Goal: Task Accomplishment & Management: Complete application form

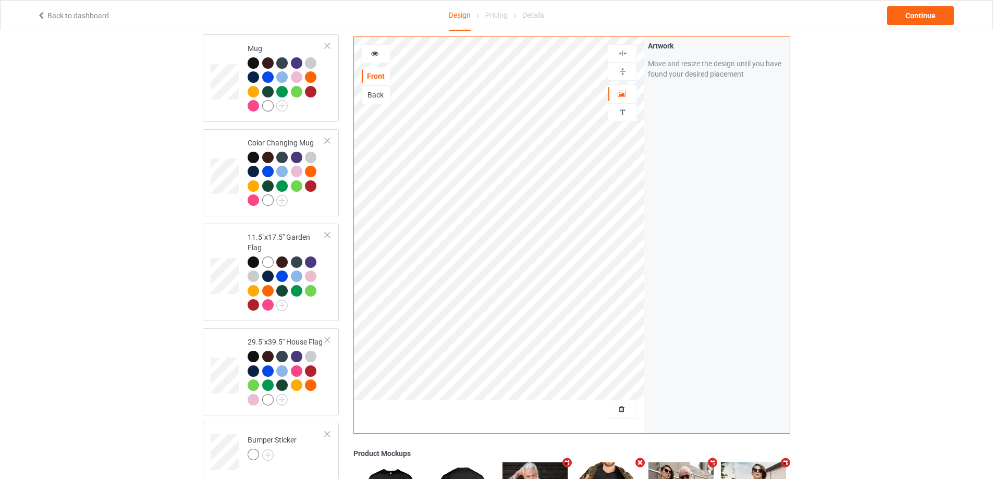
scroll to position [904, 0]
click at [325, 231] on div at bounding box center [327, 234] width 7 height 7
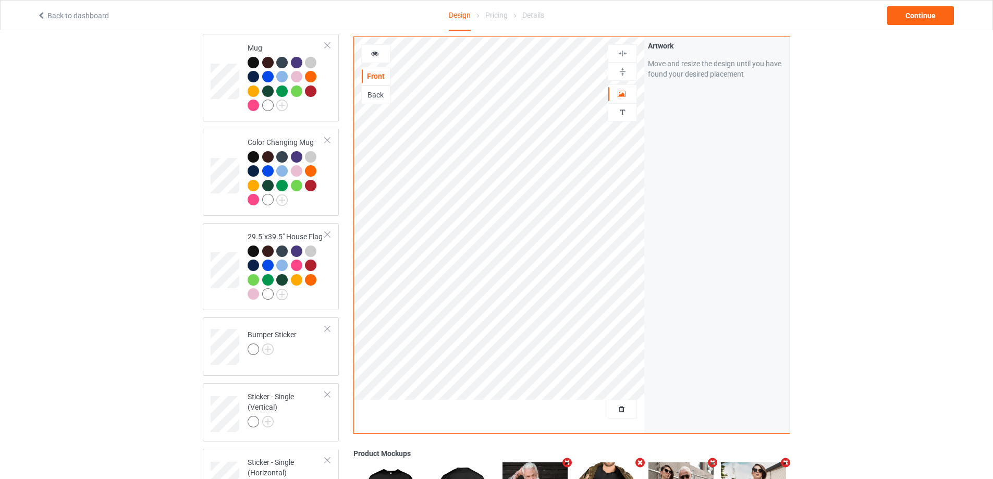
click at [325, 231] on div at bounding box center [327, 234] width 7 height 7
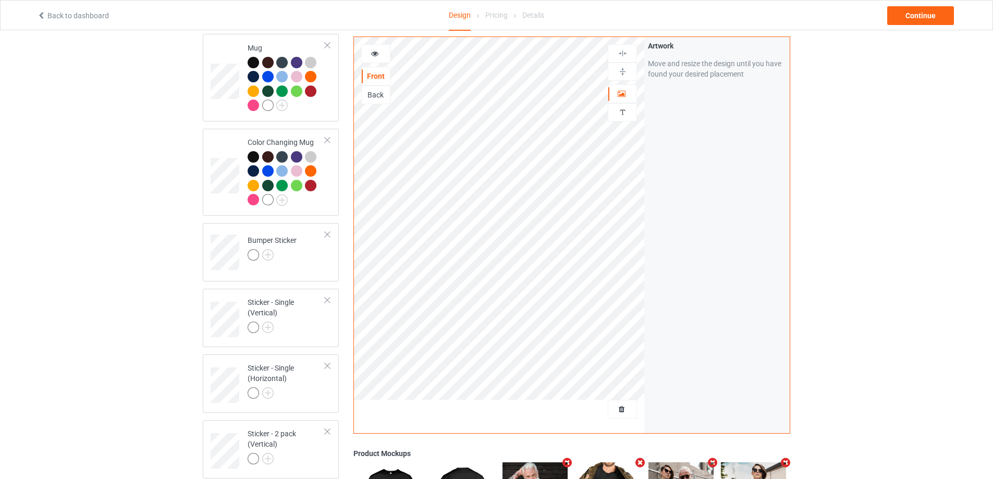
click at [325, 231] on div at bounding box center [327, 234] width 7 height 7
click at [325, 297] on div at bounding box center [327, 300] width 7 height 7
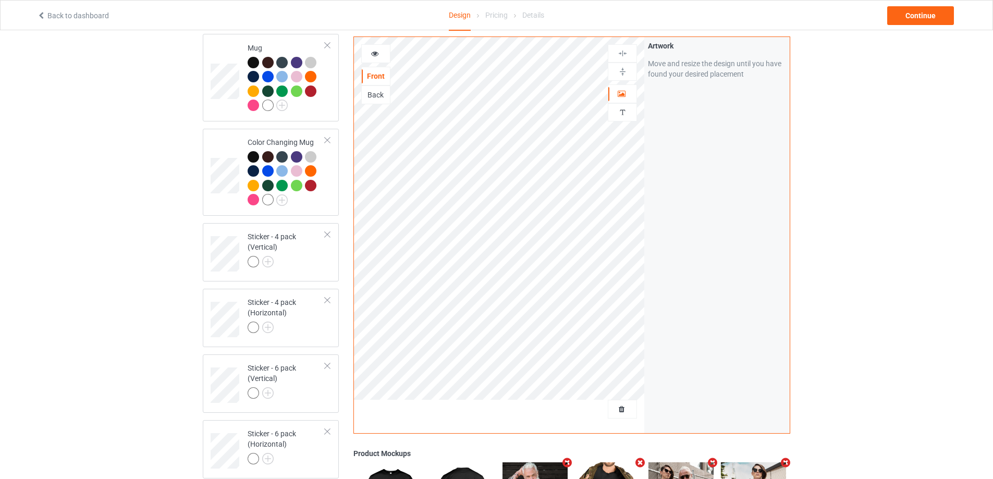
click at [325, 231] on div at bounding box center [327, 234] width 7 height 7
click at [325, 297] on div at bounding box center [327, 300] width 7 height 7
click at [325, 362] on div at bounding box center [327, 365] width 7 height 7
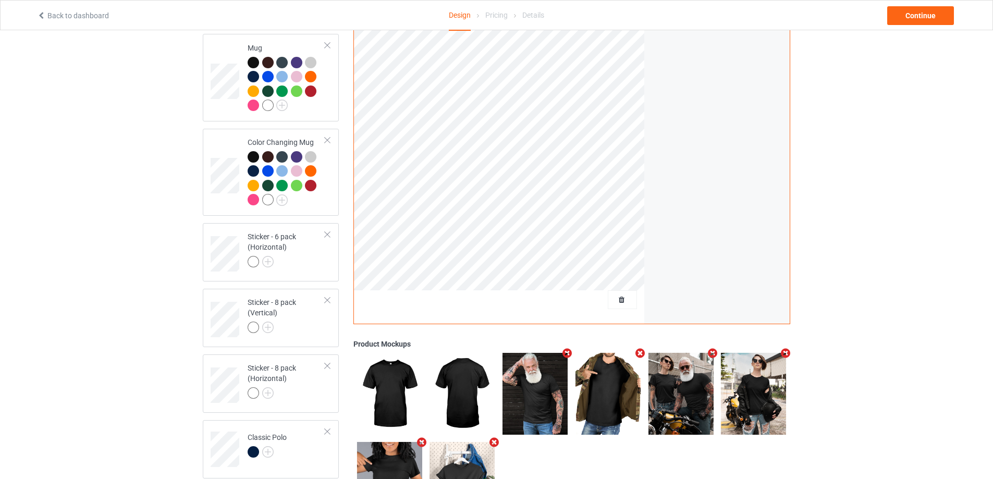
click at [325, 231] on div at bounding box center [327, 234] width 7 height 7
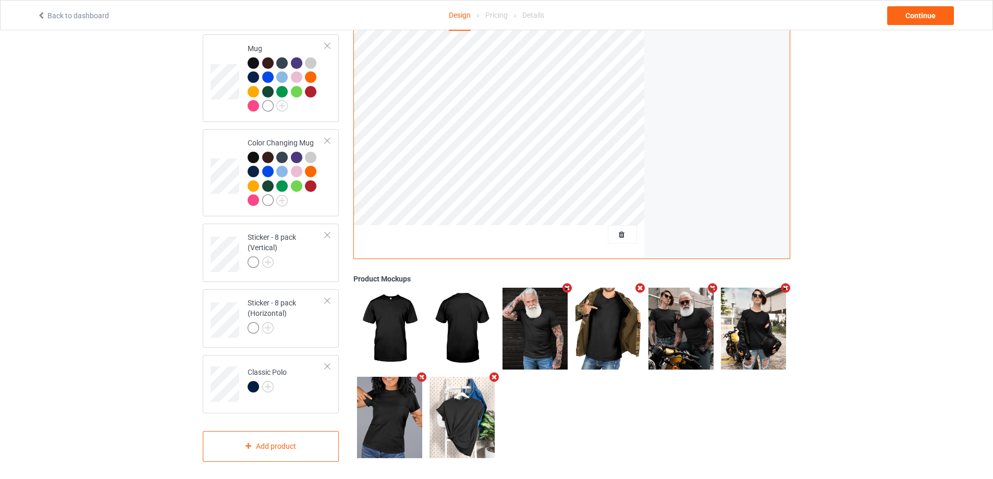
click at [325, 231] on div at bounding box center [327, 234] width 7 height 7
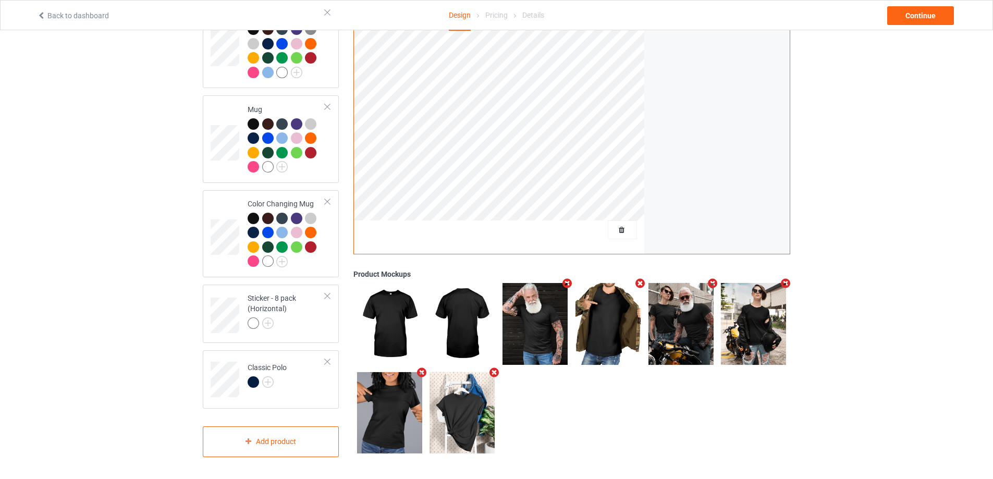
scroll to position [837, 0]
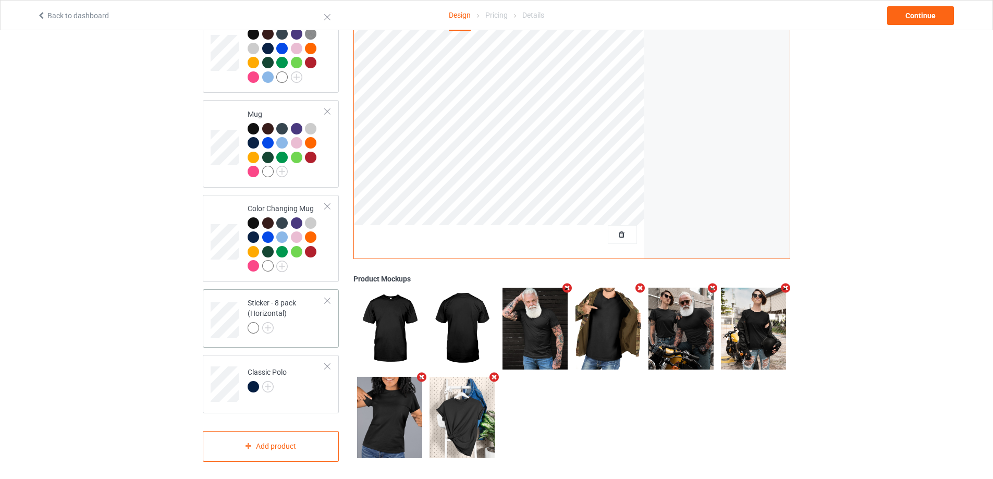
click at [325, 297] on div at bounding box center [327, 300] width 7 height 7
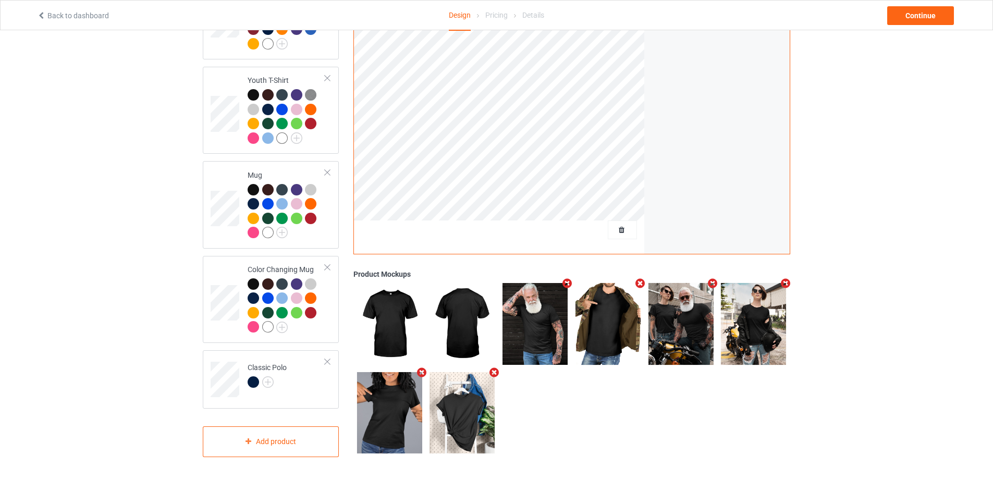
scroll to position [772, 0]
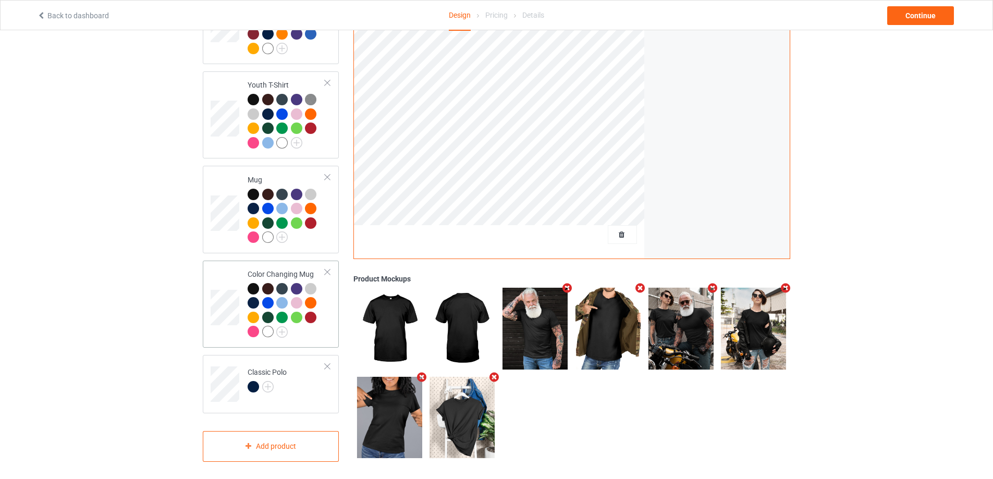
click at [326, 269] on div at bounding box center [327, 272] width 7 height 7
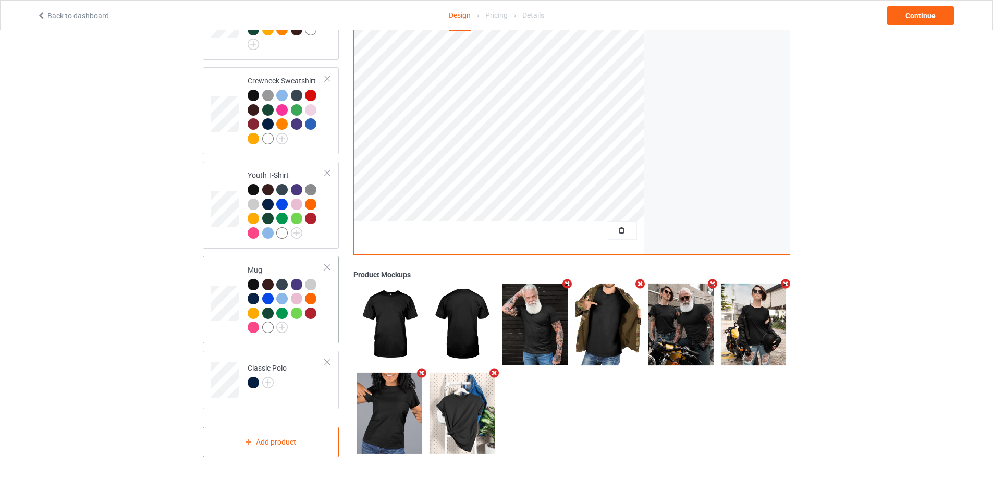
scroll to position [676, 0]
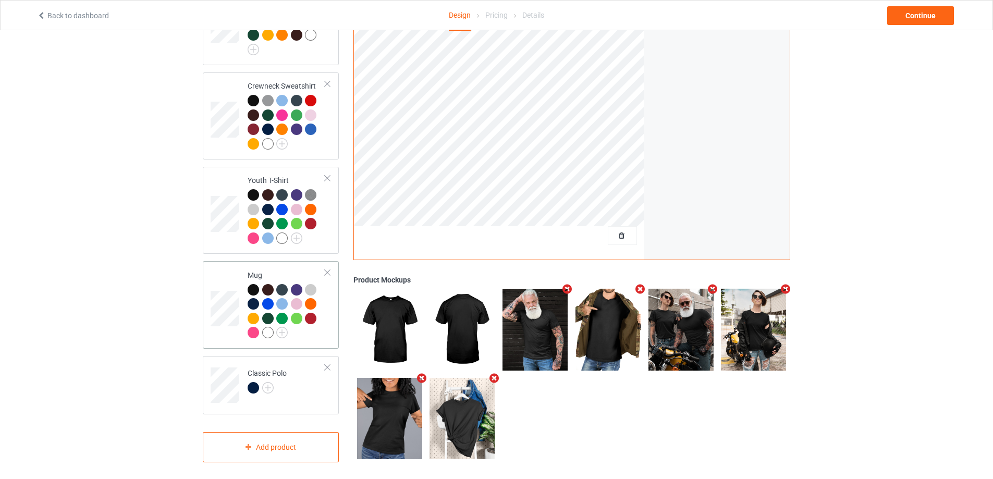
click at [327, 364] on div at bounding box center [327, 367] width 7 height 7
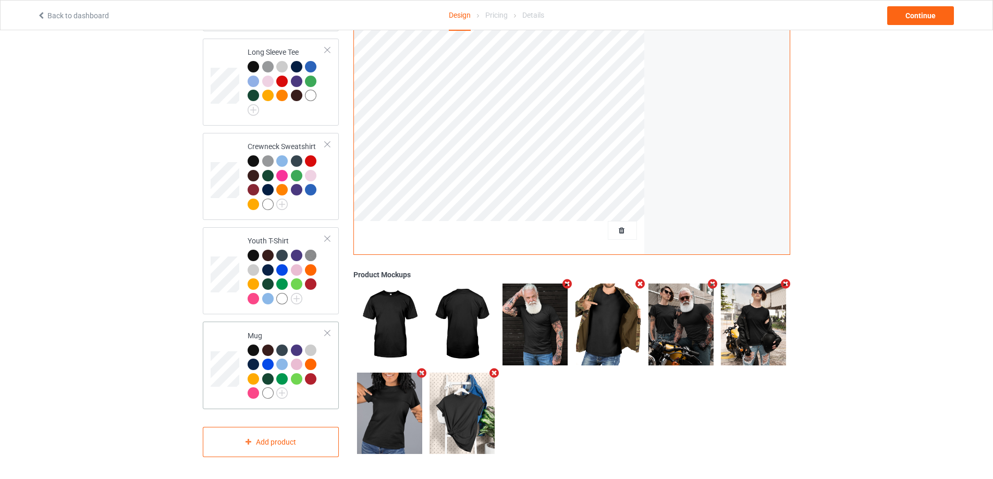
scroll to position [611, 0]
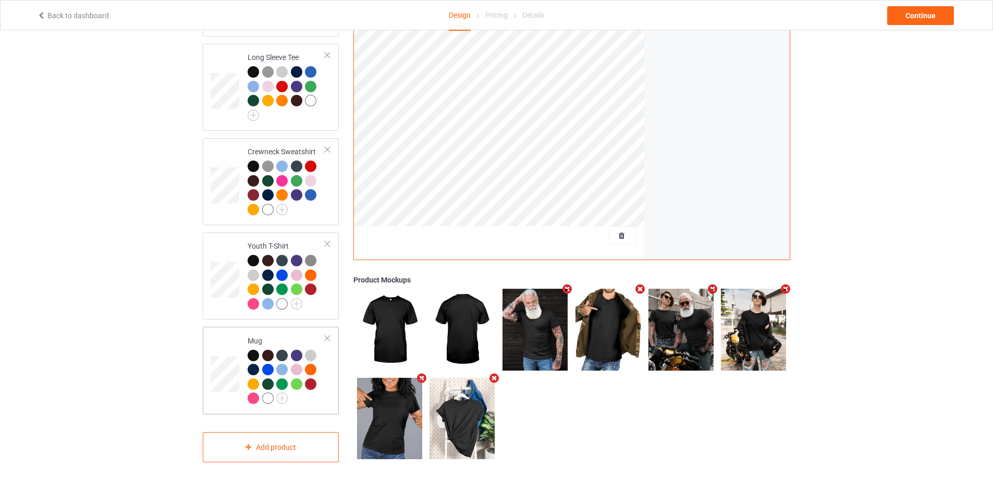
click at [325, 335] on div at bounding box center [327, 338] width 7 height 7
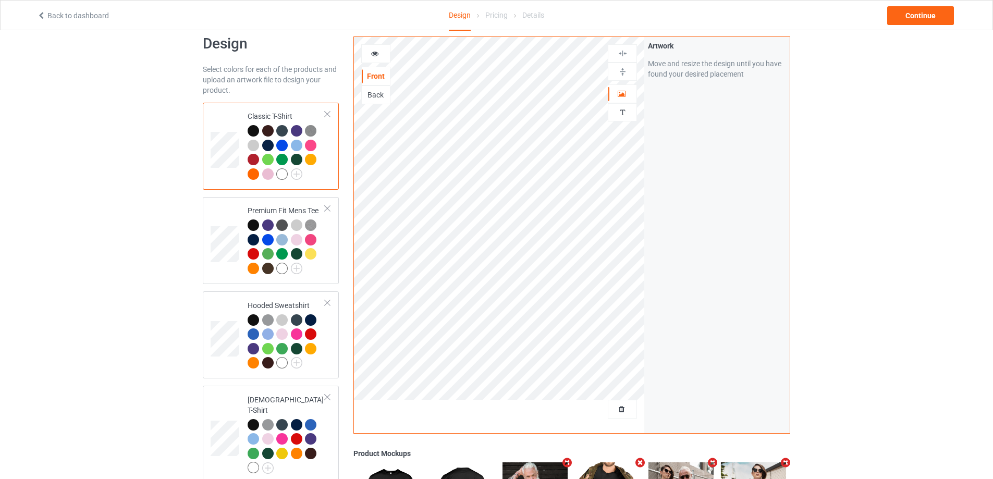
scroll to position [0, 0]
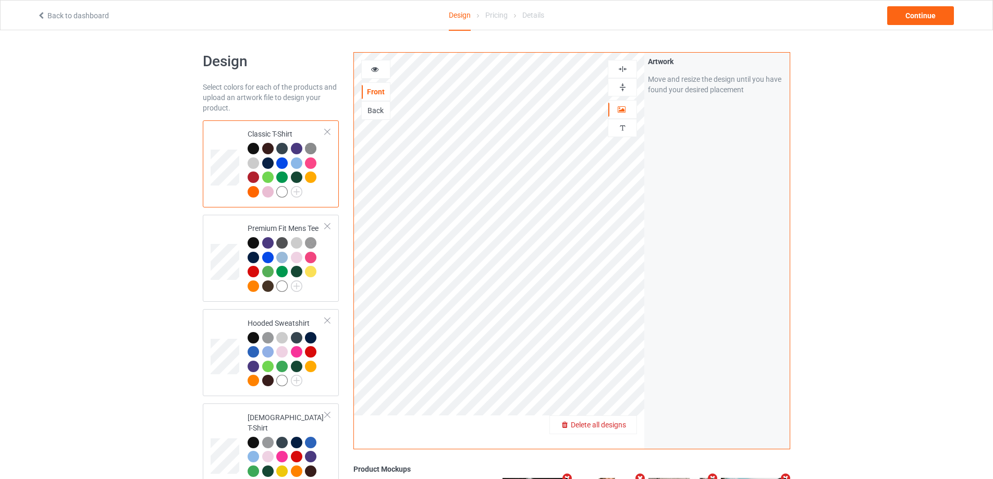
click at [626, 427] on span "Delete all designs" at bounding box center [598, 425] width 55 height 8
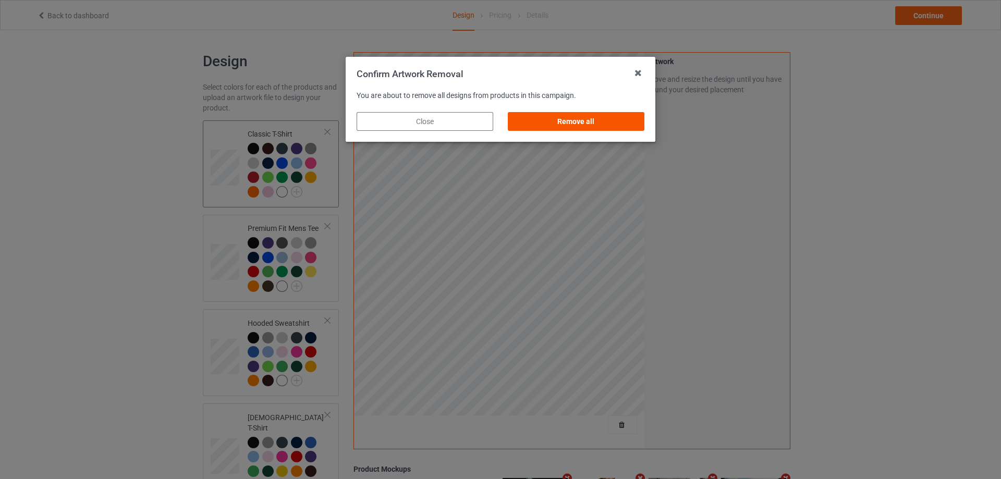
click at [576, 120] on div "Remove all" at bounding box center [576, 121] width 137 height 19
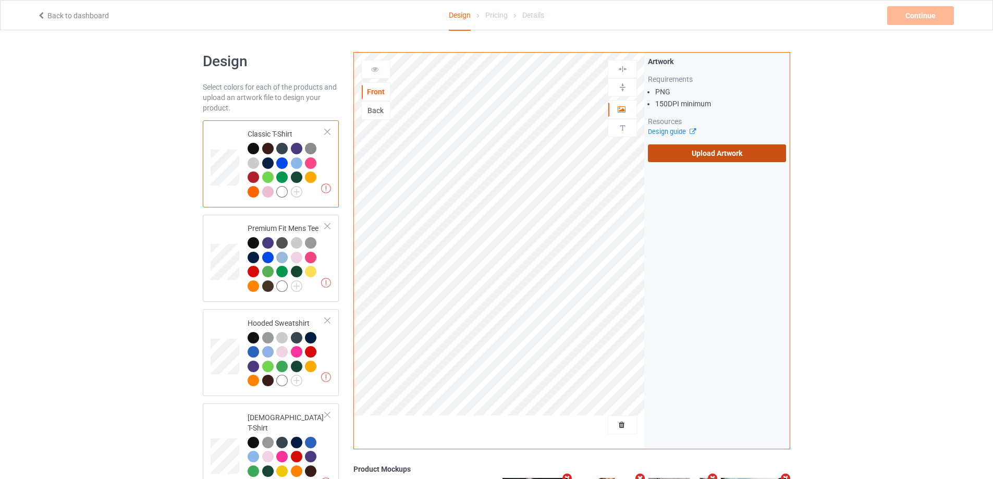
click at [708, 157] on label "Upload Artwork" at bounding box center [717, 153] width 138 height 18
click at [0, 0] on input "Upload Artwork" at bounding box center [0, 0] width 0 height 0
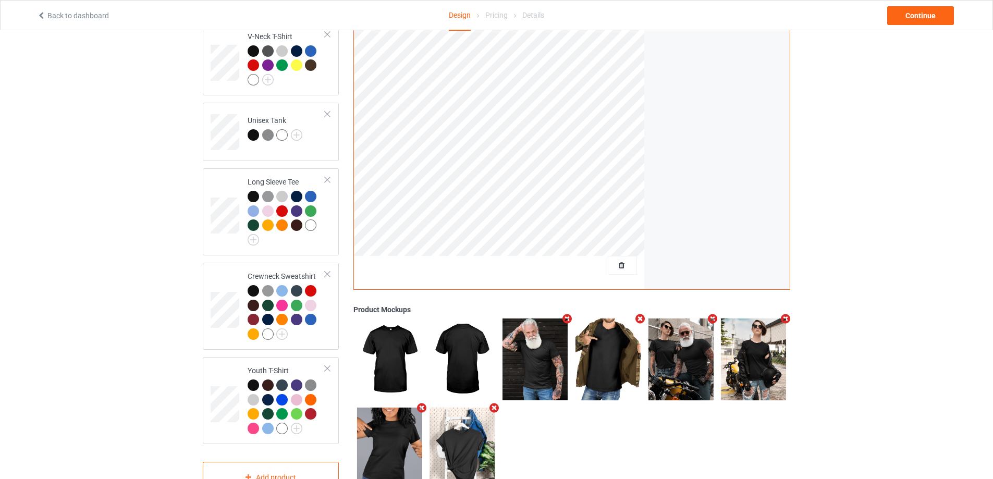
scroll to position [486, 0]
click at [904, 11] on div "Continue" at bounding box center [920, 15] width 67 height 19
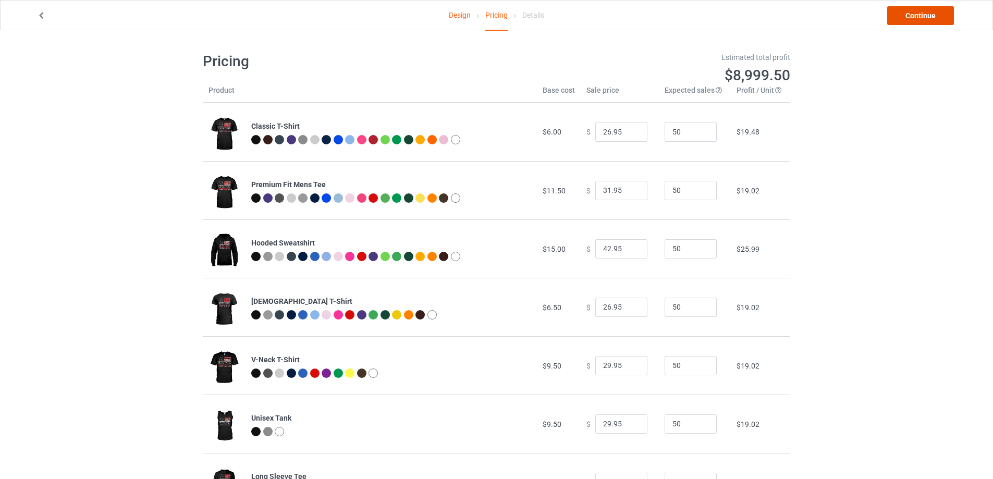
click at [903, 14] on link "Continue" at bounding box center [920, 15] width 67 height 19
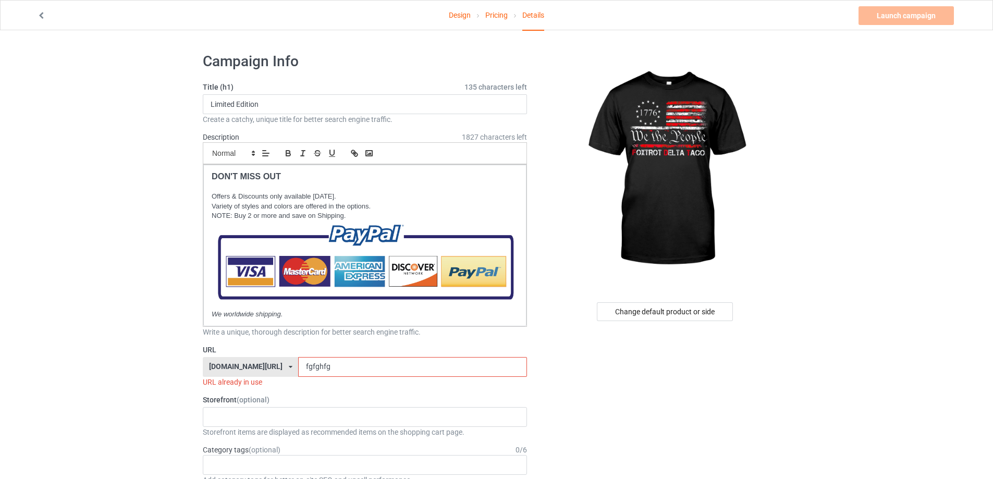
click at [323, 364] on input "fgfghfg" at bounding box center [412, 367] width 228 height 20
drag, startPoint x: 302, startPoint y: 365, endPoint x: 310, endPoint y: 365, distance: 7.8
click at [310, 365] on input "fgfghfg" at bounding box center [412, 367] width 228 height 20
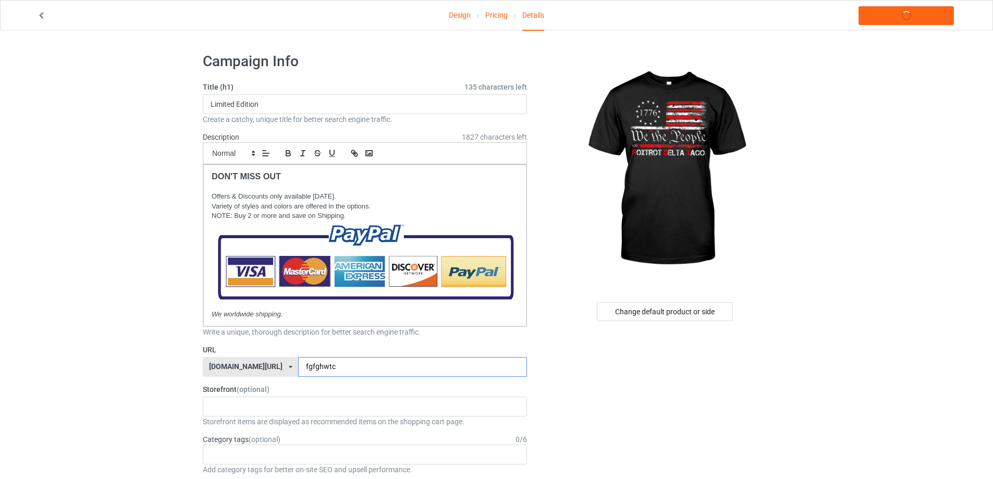
type input "fgfghwtc"
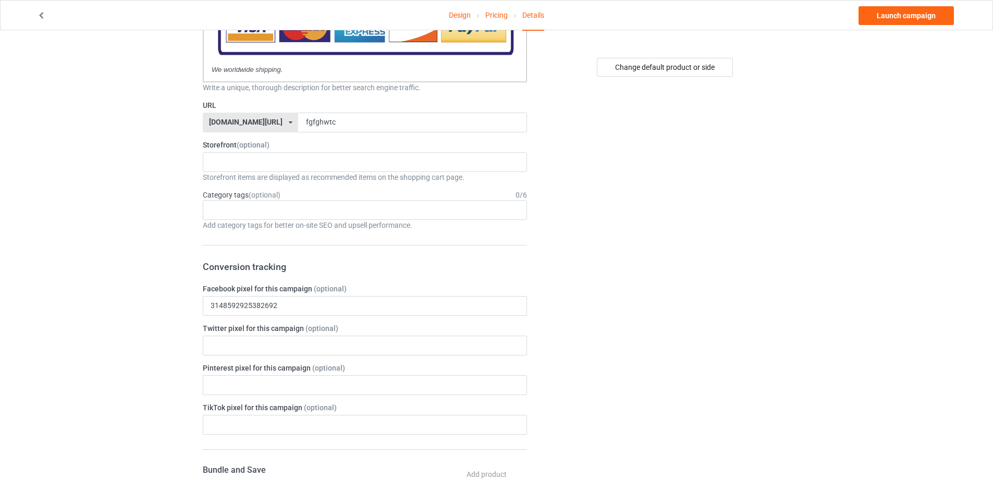
scroll to position [243, 0]
drag, startPoint x: 329, startPoint y: 125, endPoint x: 260, endPoint y: 119, distance: 69.0
click at [260, 119] on div "[DOMAIN_NAME][URL] [DOMAIN_NAME][URL] [DOMAIN_NAME][URL] 6294a0887eb6af0045cb16…" at bounding box center [365, 124] width 324 height 20
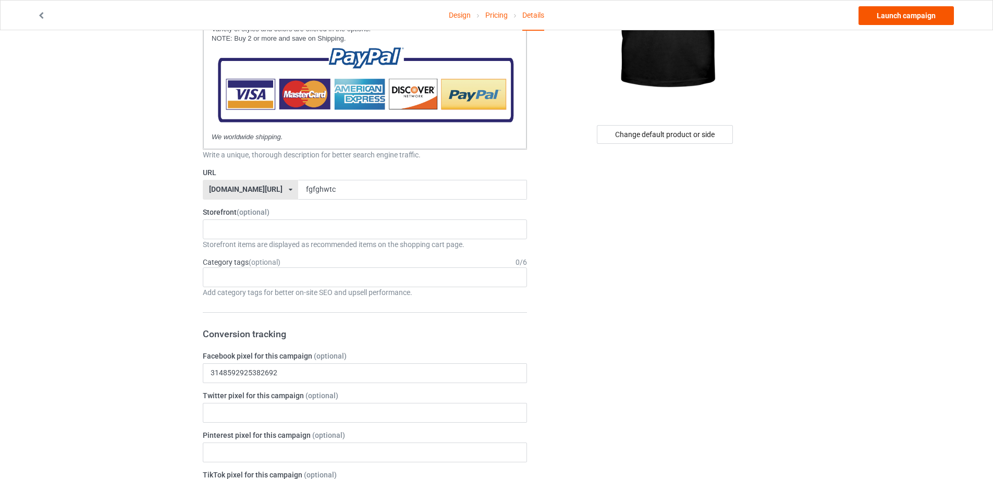
scroll to position [175, 0]
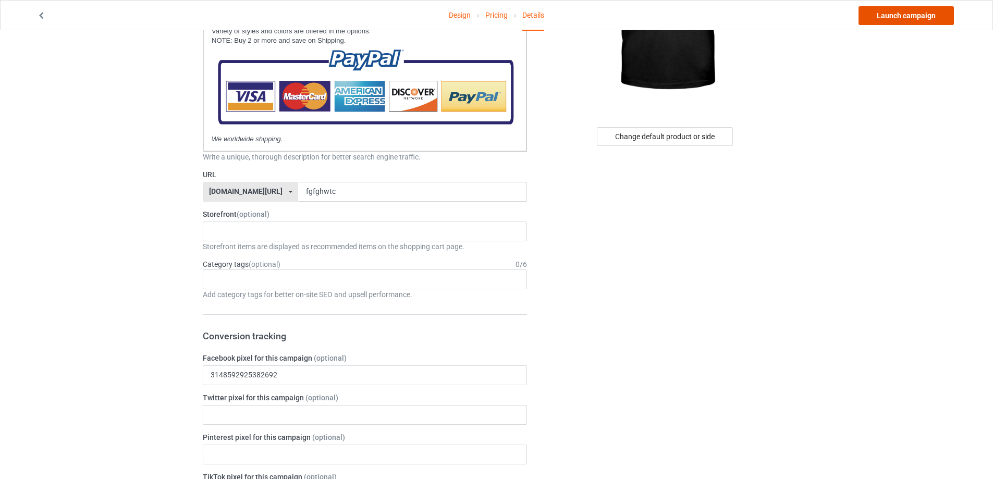
click at [901, 14] on link "Launch campaign" at bounding box center [906, 15] width 95 height 19
